Goal: Task Accomplishment & Management: Use online tool/utility

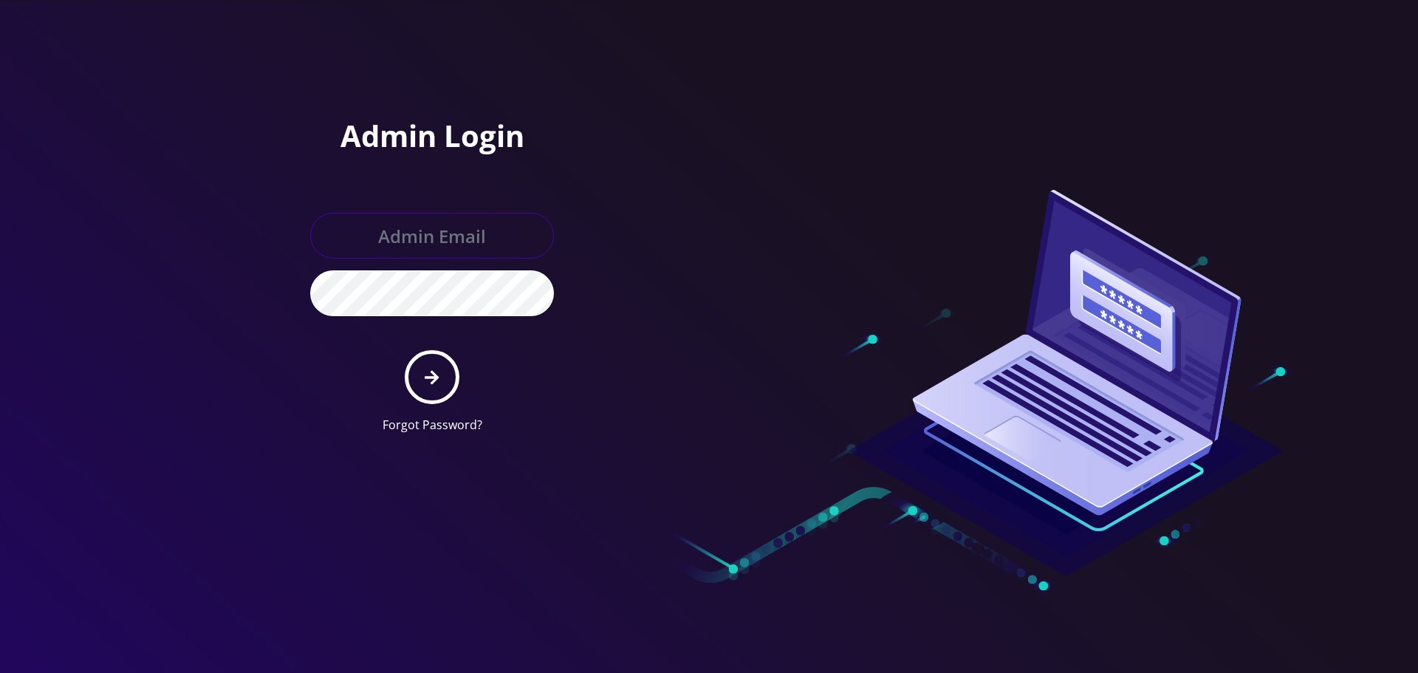
type input "[EMAIL_ADDRESS][DOMAIN_NAME]"
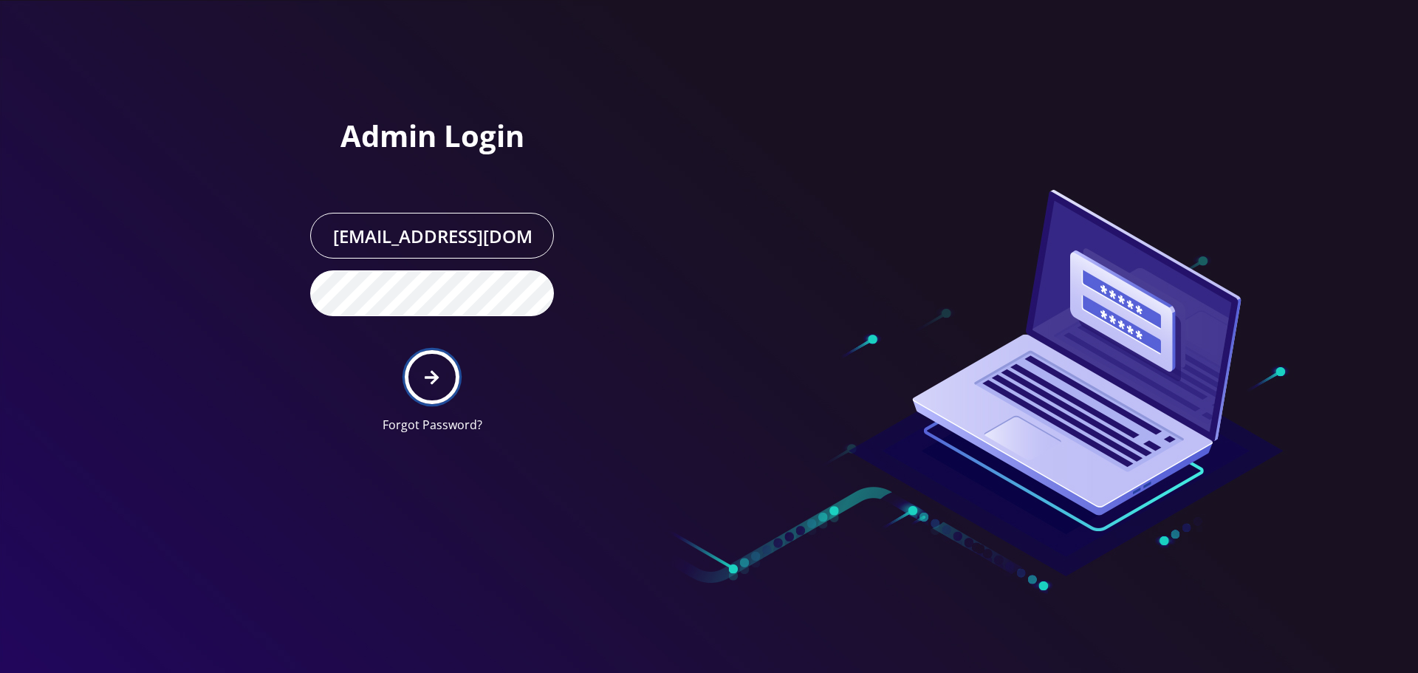
click at [425, 382] on icon "submit" at bounding box center [432, 377] width 14 height 16
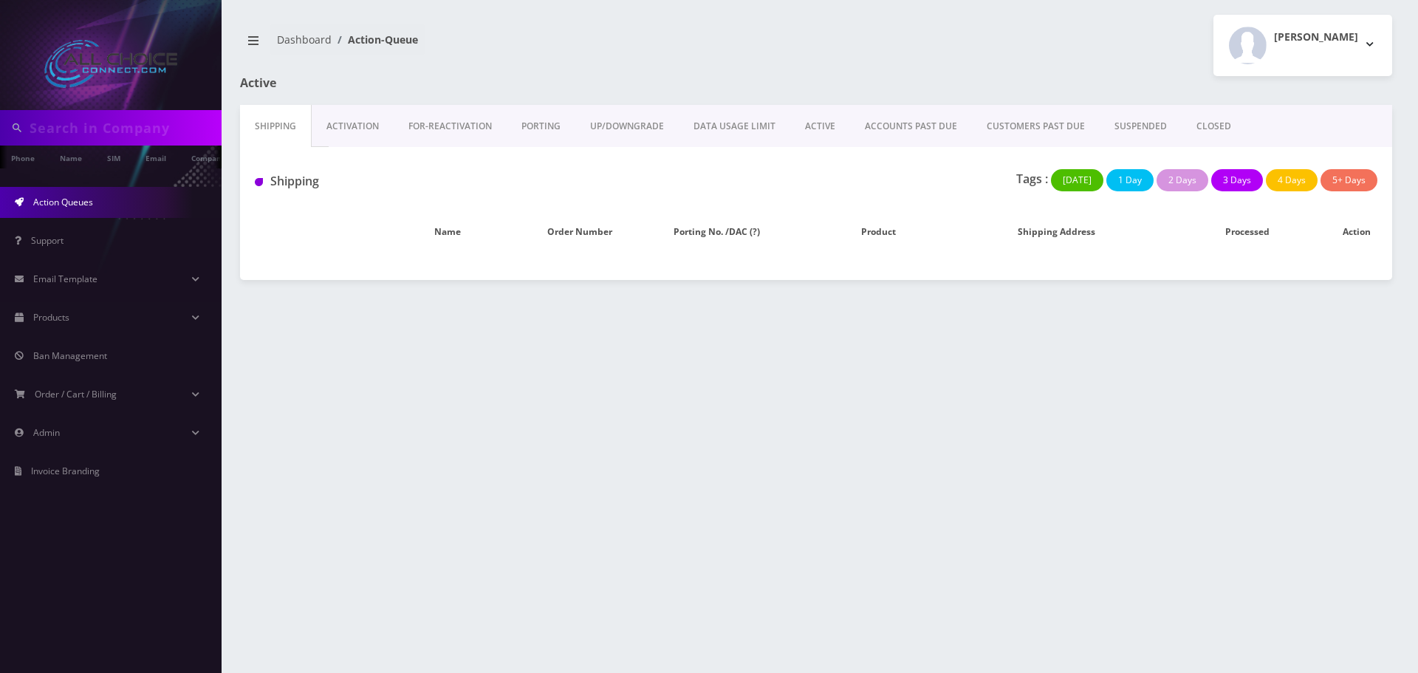
type input "5252525252"
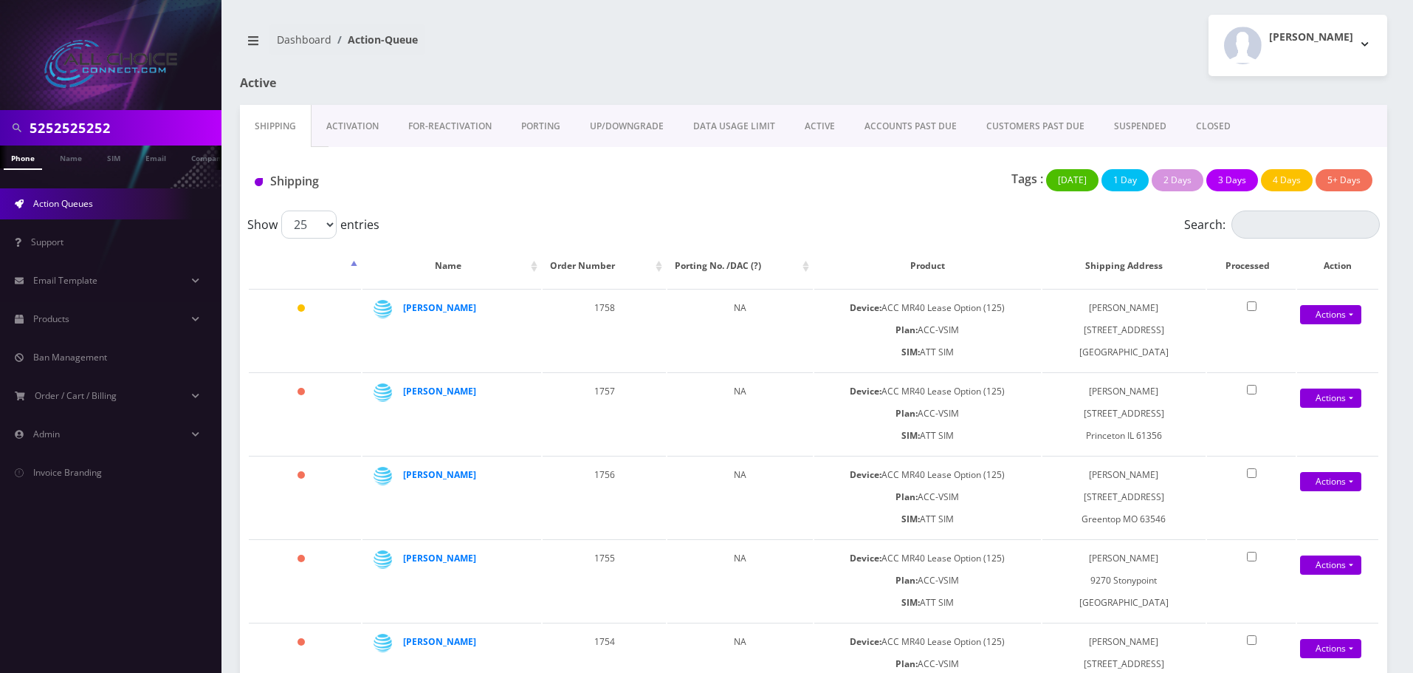
click at [818, 120] on link "ACTIVE" at bounding box center [820, 126] width 60 height 43
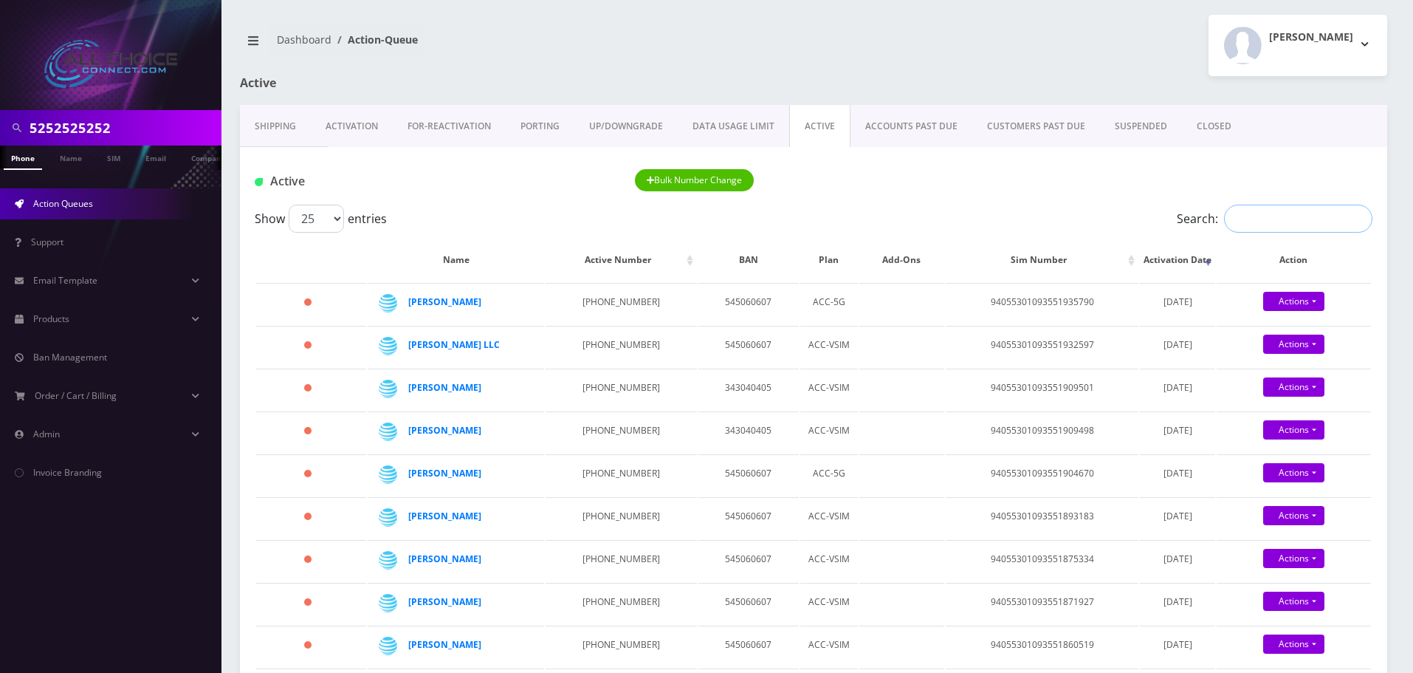
click at [1266, 219] on input "Search:" at bounding box center [1298, 219] width 148 height 28
paste input "[PERSON_NAME]"
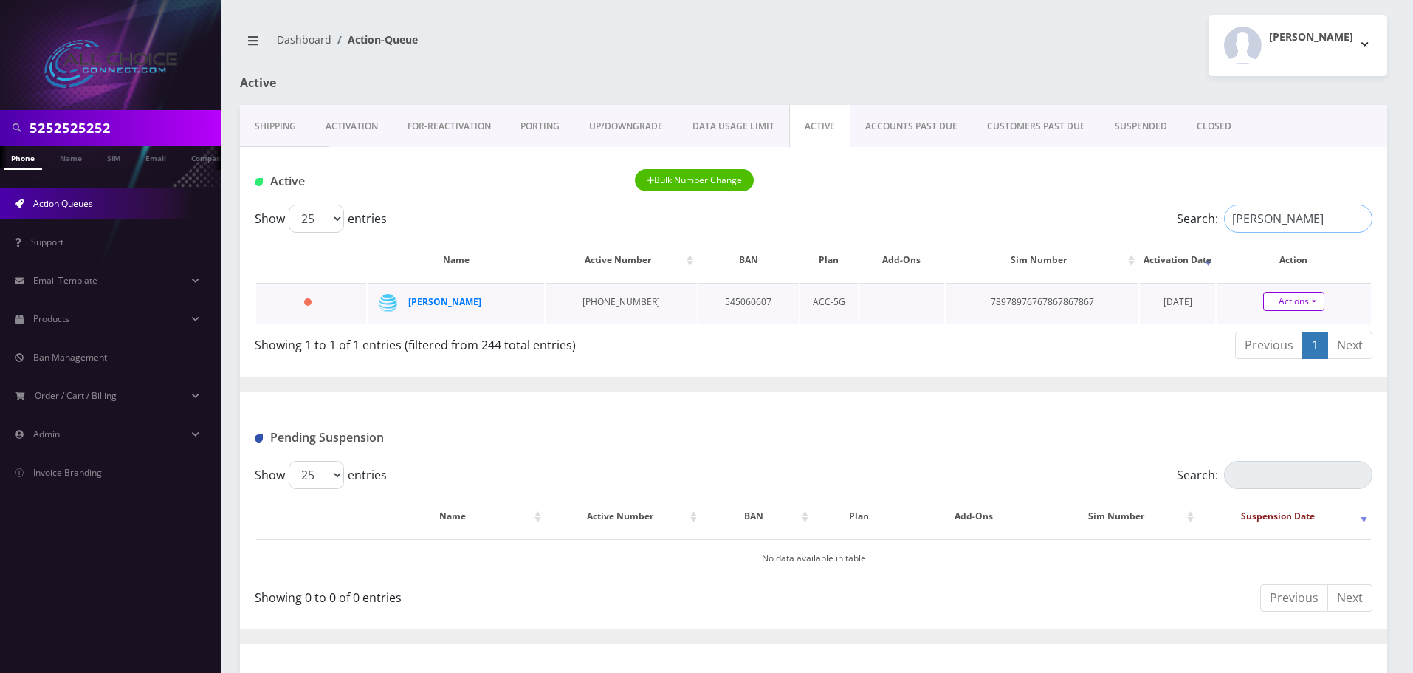
type input "[PERSON_NAME]"
click at [1307, 304] on link "Actions" at bounding box center [1294, 301] width 61 height 19
click at [1276, 322] on link "Close" at bounding box center [1307, 329] width 154 height 22
type input "[DATE]"
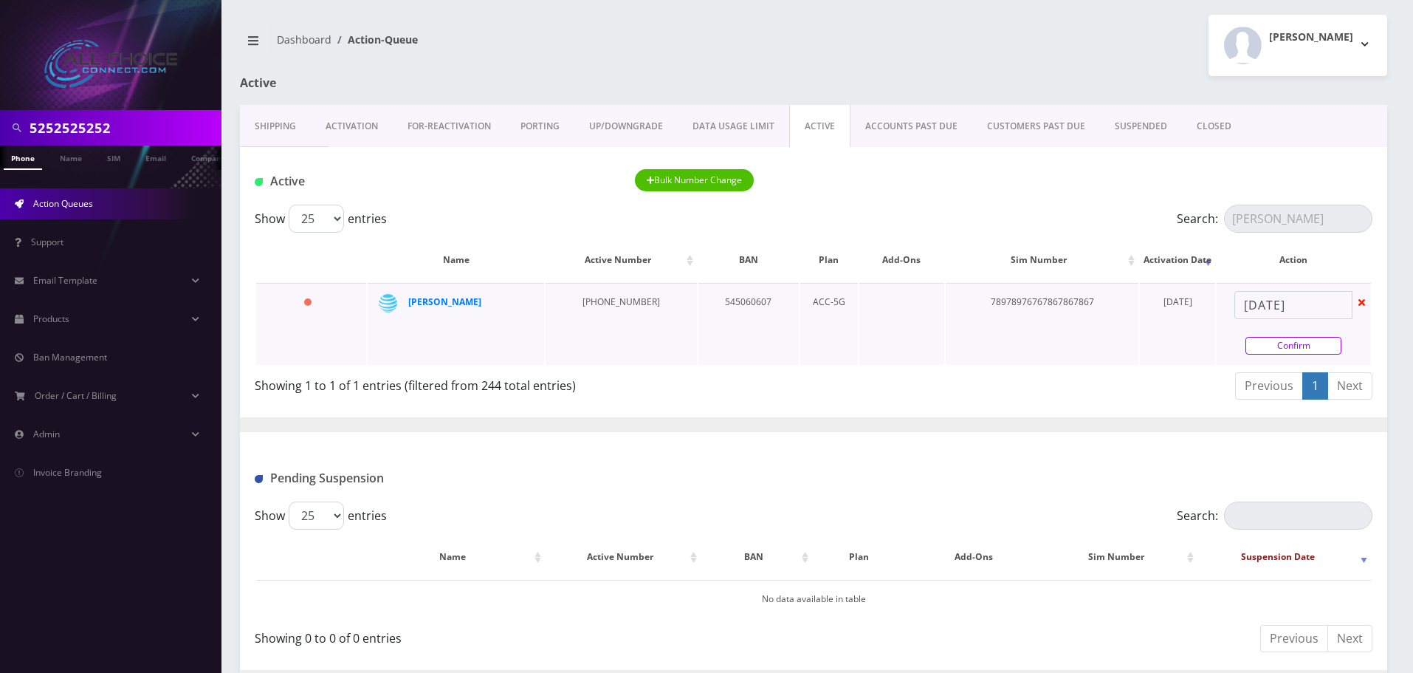
click at [1276, 350] on link "Confirm" at bounding box center [1294, 346] width 96 height 18
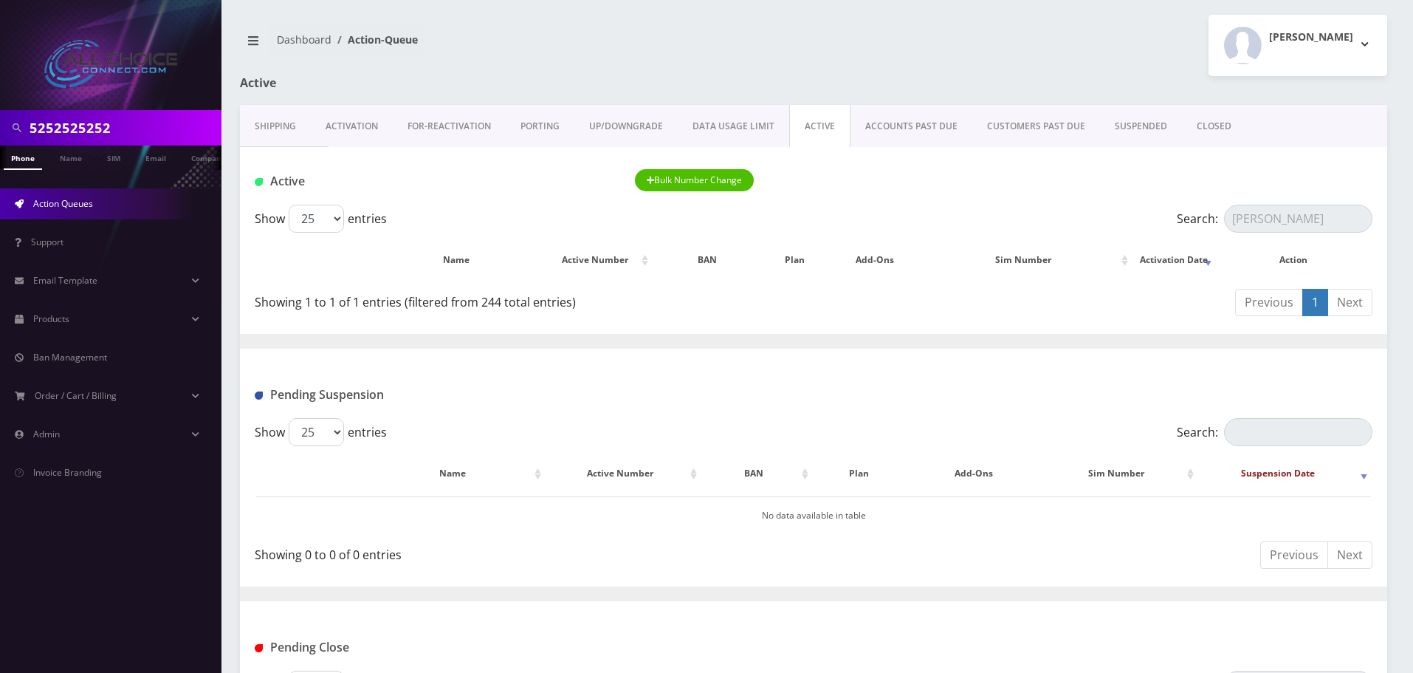
click at [1218, 130] on link "CLOSED" at bounding box center [1214, 126] width 64 height 43
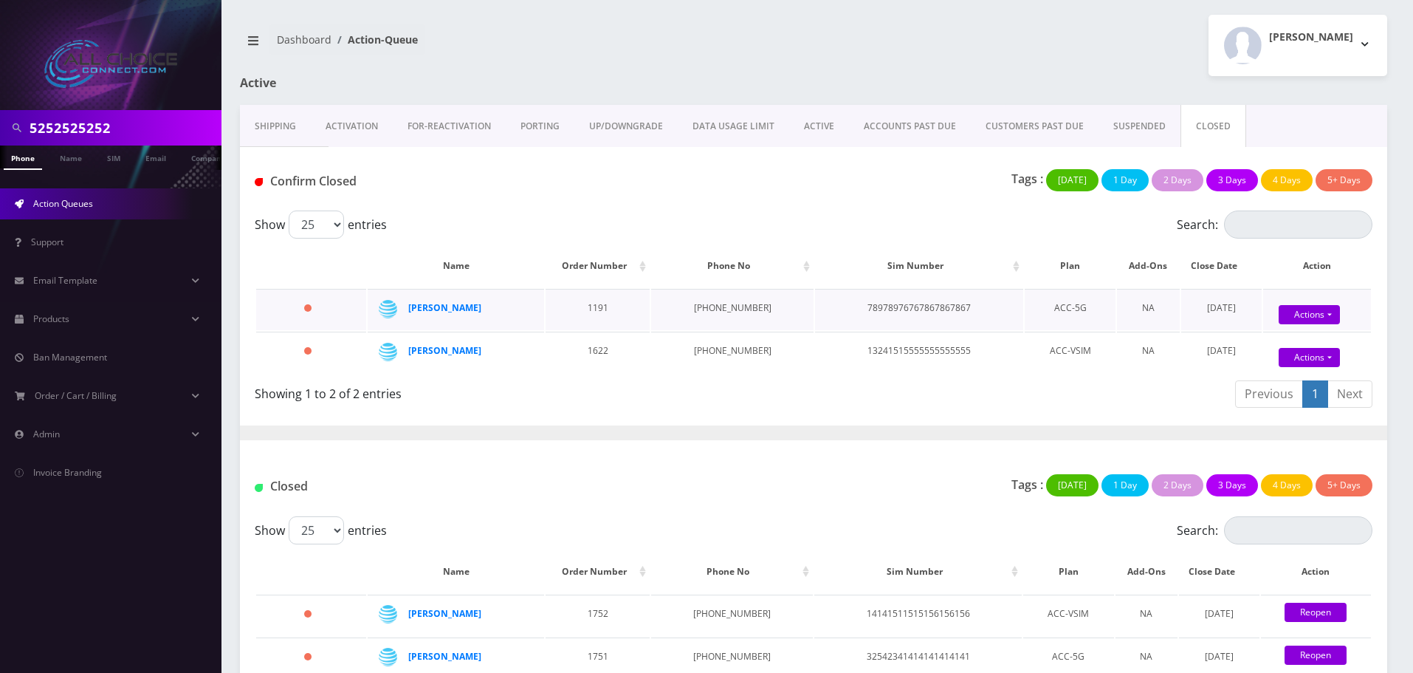
click at [1340, 311] on div "Actions Confirm Reopen" at bounding box center [1310, 315] width 108 height 22
click at [1329, 312] on link "Actions" at bounding box center [1309, 314] width 61 height 19
click at [1286, 340] on link "Confirm" at bounding box center [1335, 341] width 118 height 18
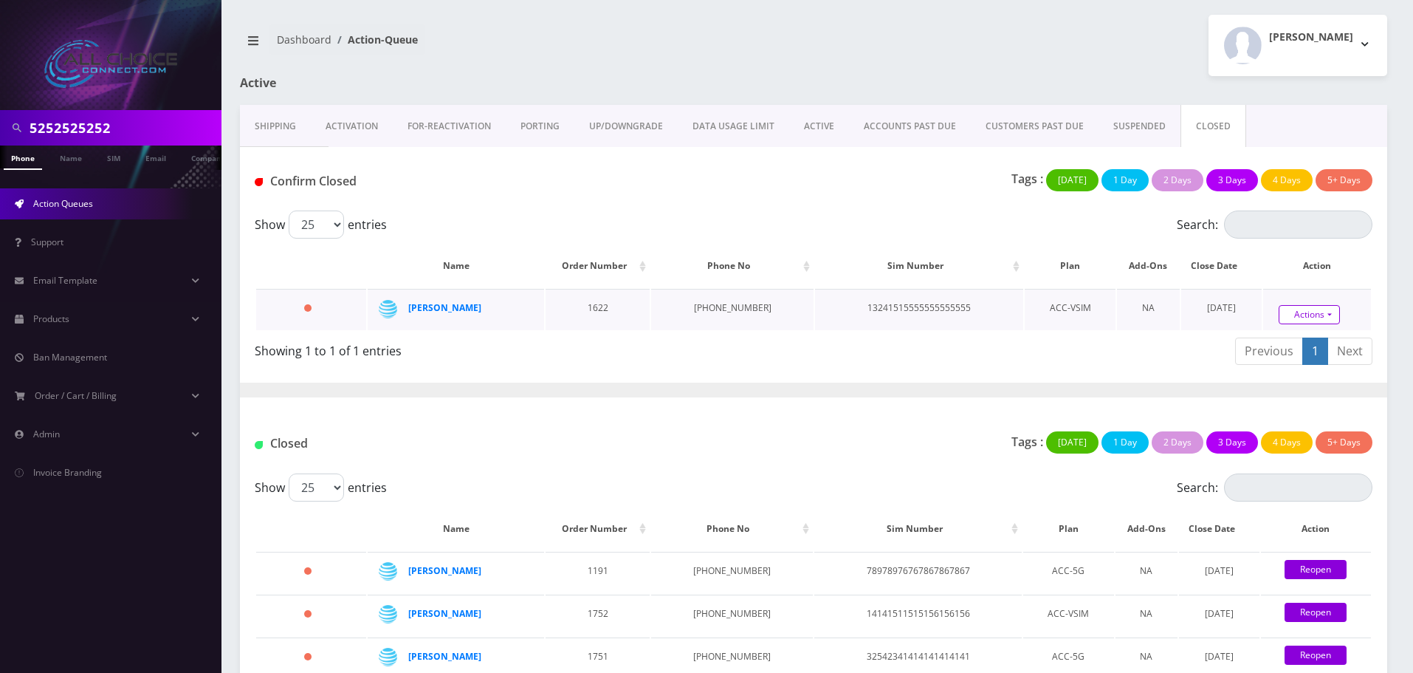
click at [1306, 315] on link "Actions" at bounding box center [1309, 314] width 61 height 19
click at [1296, 278] on link "Confirm" at bounding box center [1335, 273] width 118 height 19
